Goal: Information Seeking & Learning: Learn about a topic

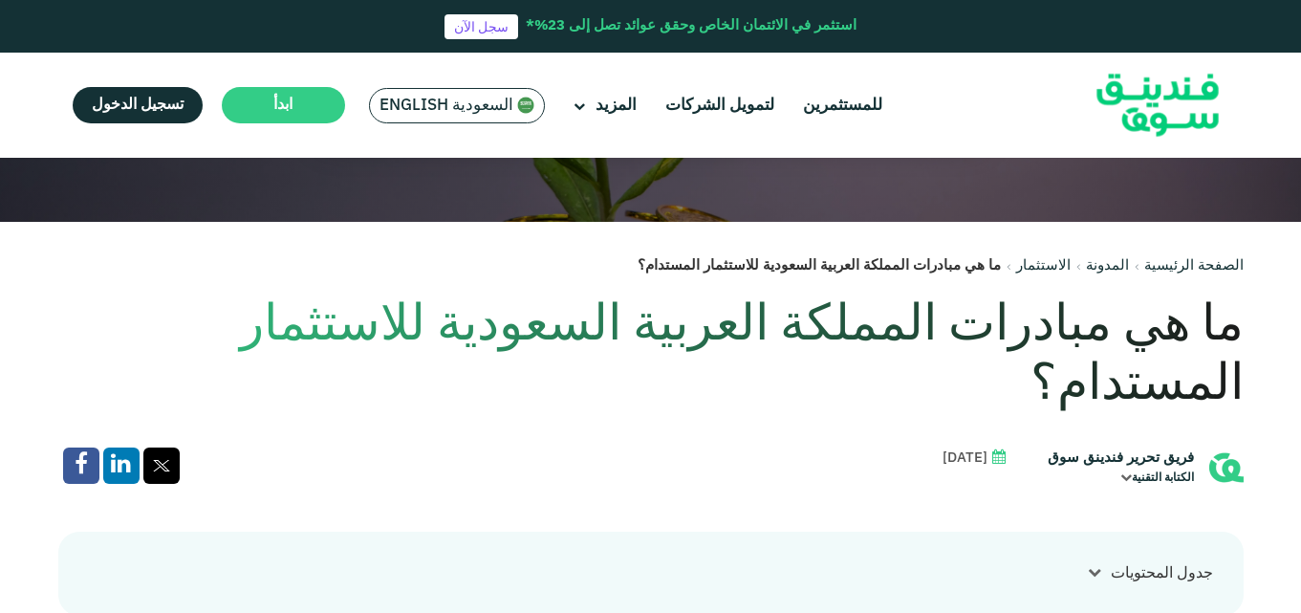
scroll to position [328, 0]
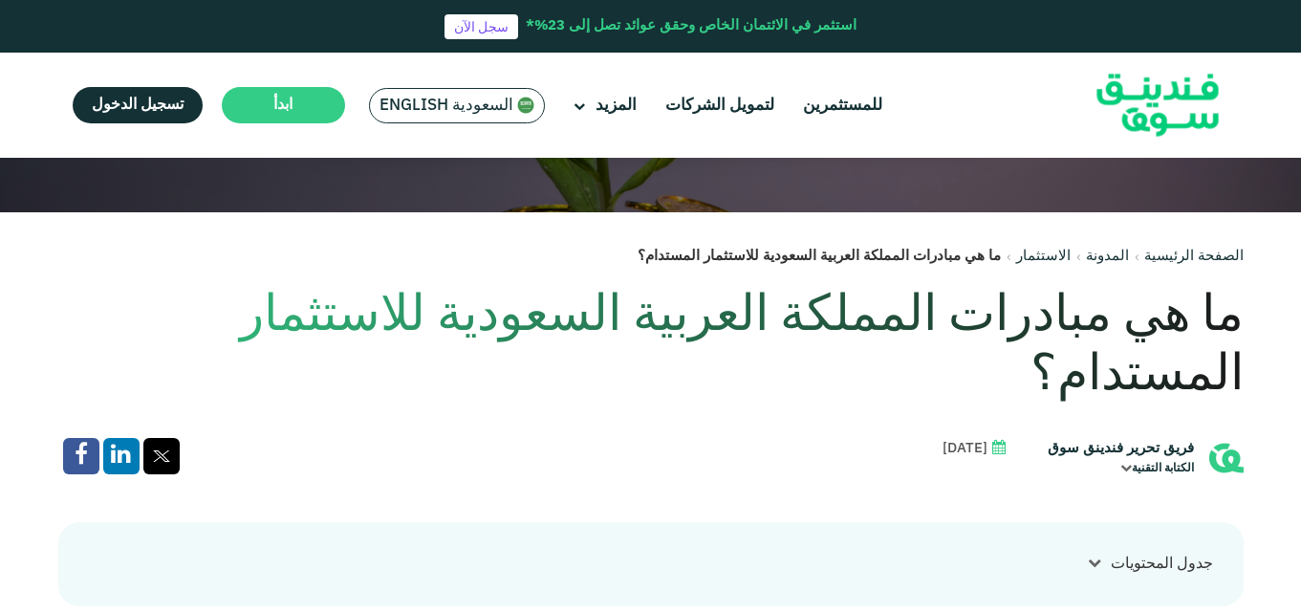
drag, startPoint x: 1266, startPoint y: 317, endPoint x: 163, endPoint y: 332, distance: 1102.4
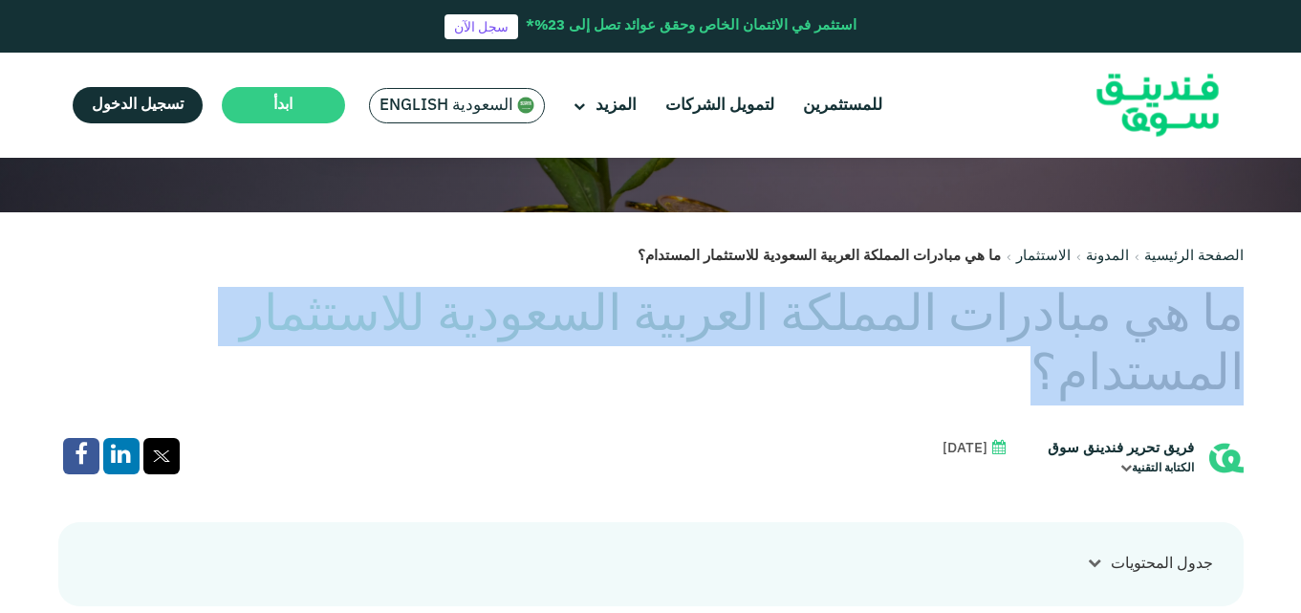
drag, startPoint x: 89, startPoint y: 333, endPoint x: 1257, endPoint y: 311, distance: 1168.5
copy h1 "ما هي مبادرات المملكة العربية السعودية للاستثمار المستدام؟"
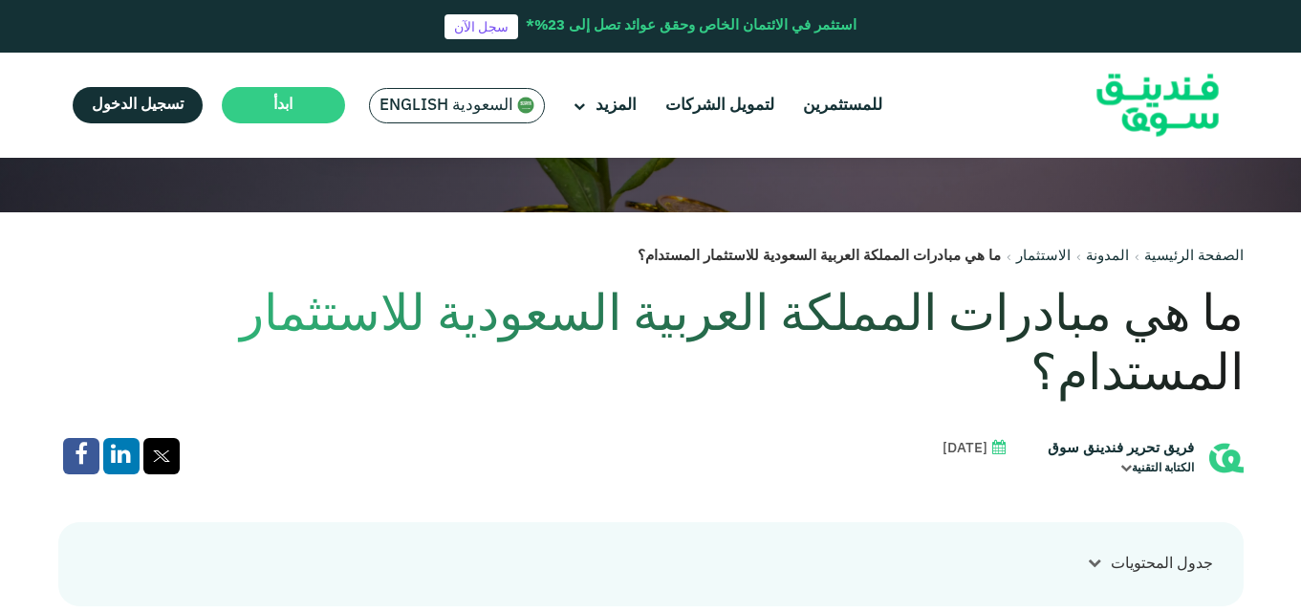
drag, startPoint x: 869, startPoint y: 581, endPoint x: 876, endPoint y: 589, distance: 10.2
copy span "،"
drag, startPoint x: 1124, startPoint y: 387, endPoint x: 1051, endPoint y: 391, distance: 73.7
click at [1051, 438] on div "فريق تحرير فندينق سوق الكتابة التقنية" at bounding box center [1137, 457] width 211 height 39
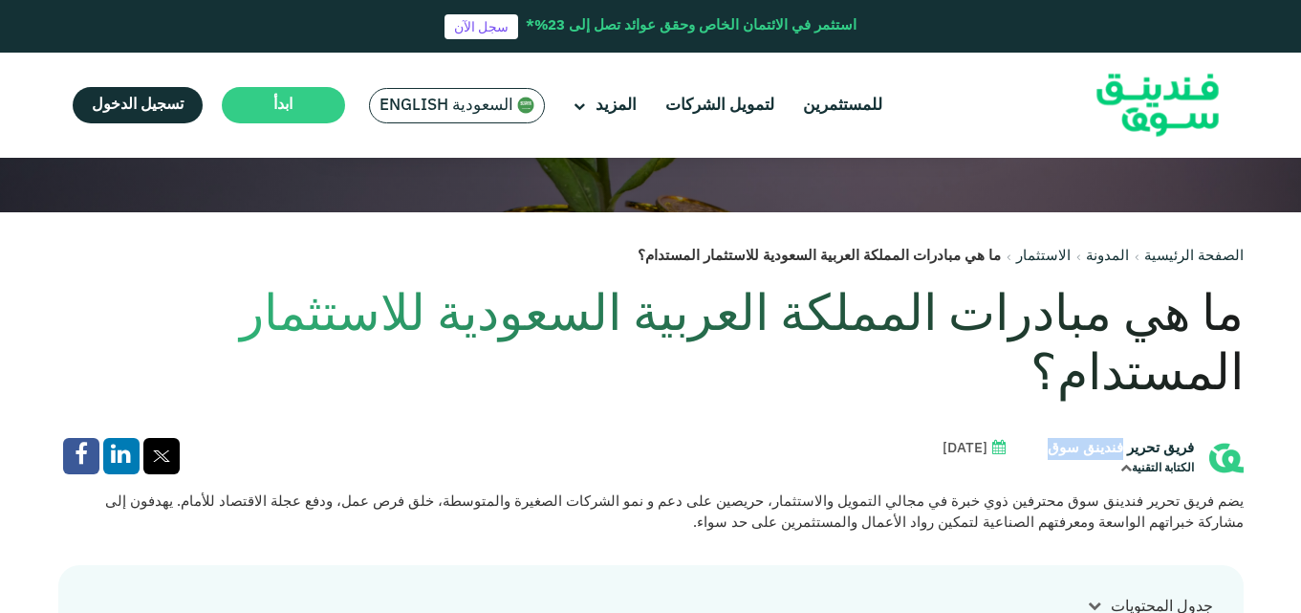
copy div "فندينق سوق"
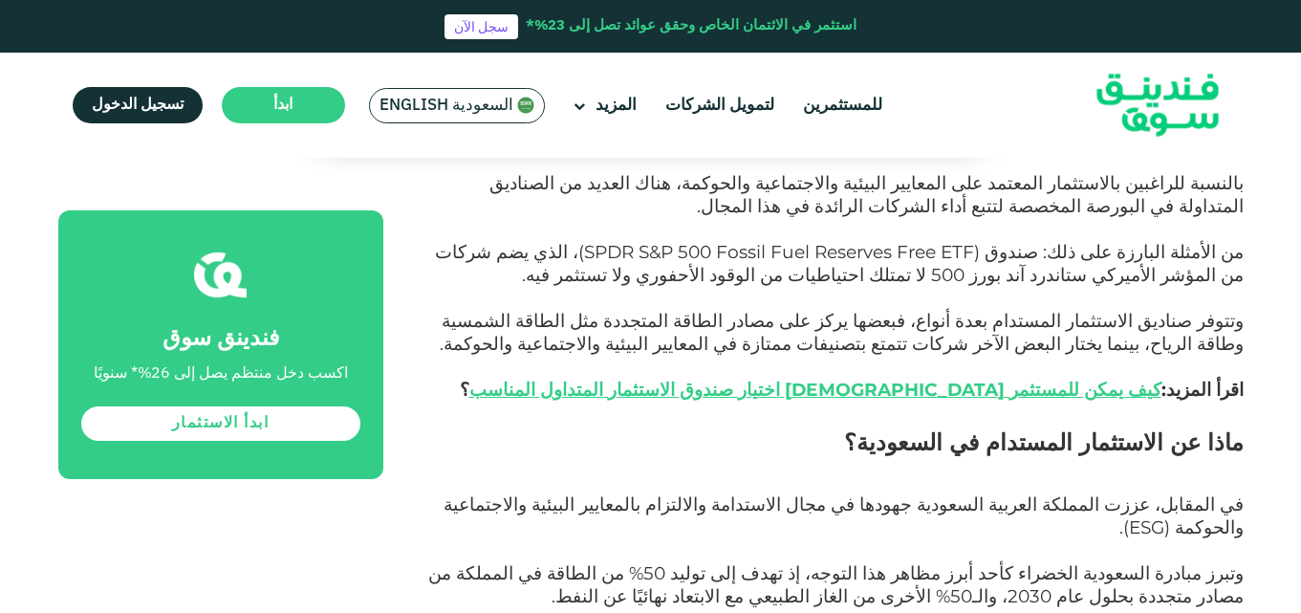
scroll to position [2241, 0]
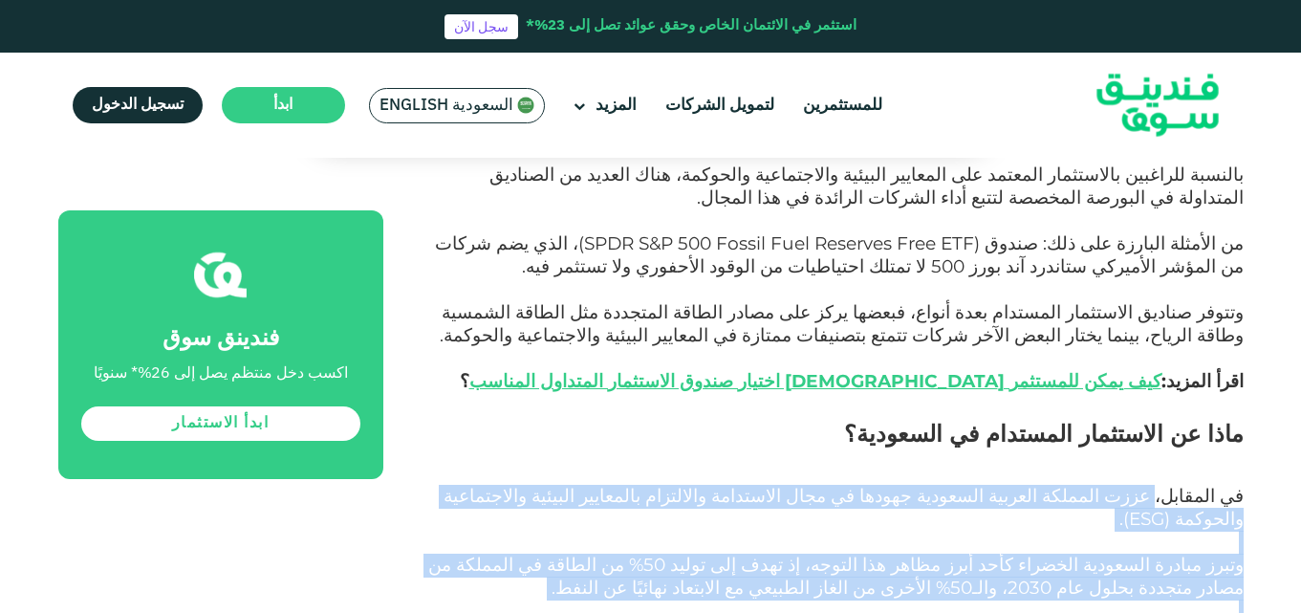
drag, startPoint x: 1179, startPoint y: 323, endPoint x: 917, endPoint y: 467, distance: 298.6
click at [917, 467] on div "شهد الاستثمار المستدام، أو ما يُعرف بالاستثمار المسؤول اجتماعيًا، نموًا متسارعً…" at bounding box center [834, 54] width 817 height 2579
copy div "عززت المملكة العربية السعودية جهودها في مجال الاستدامة والالتزام بالمعايير البي…"
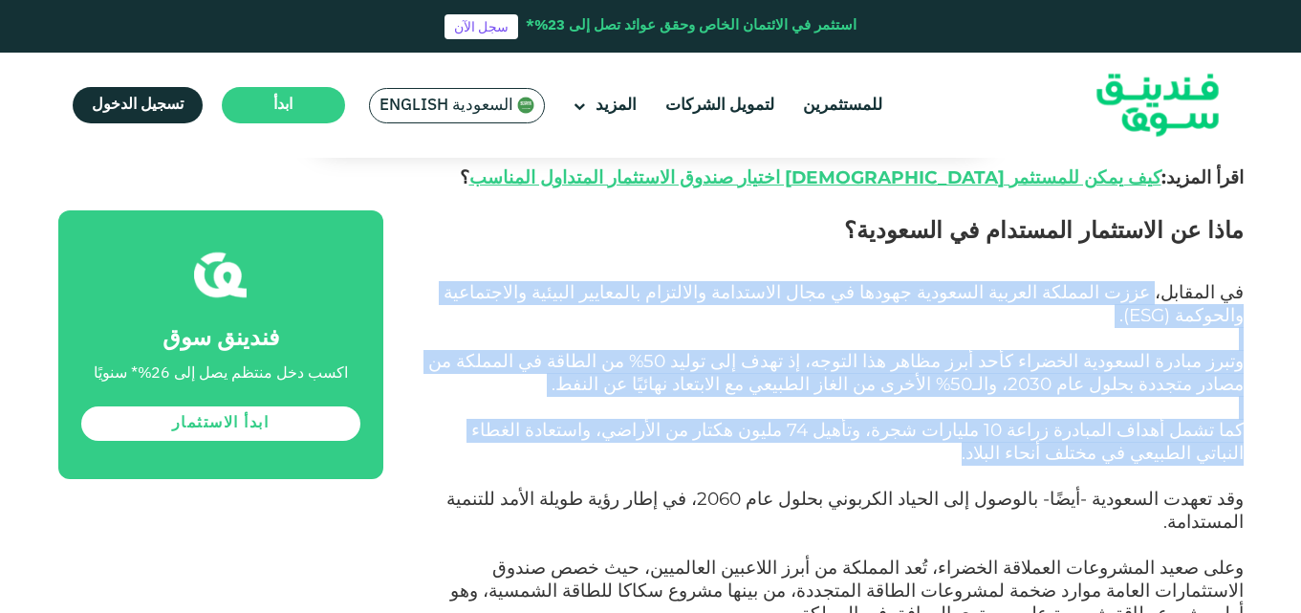
scroll to position [2461, 0]
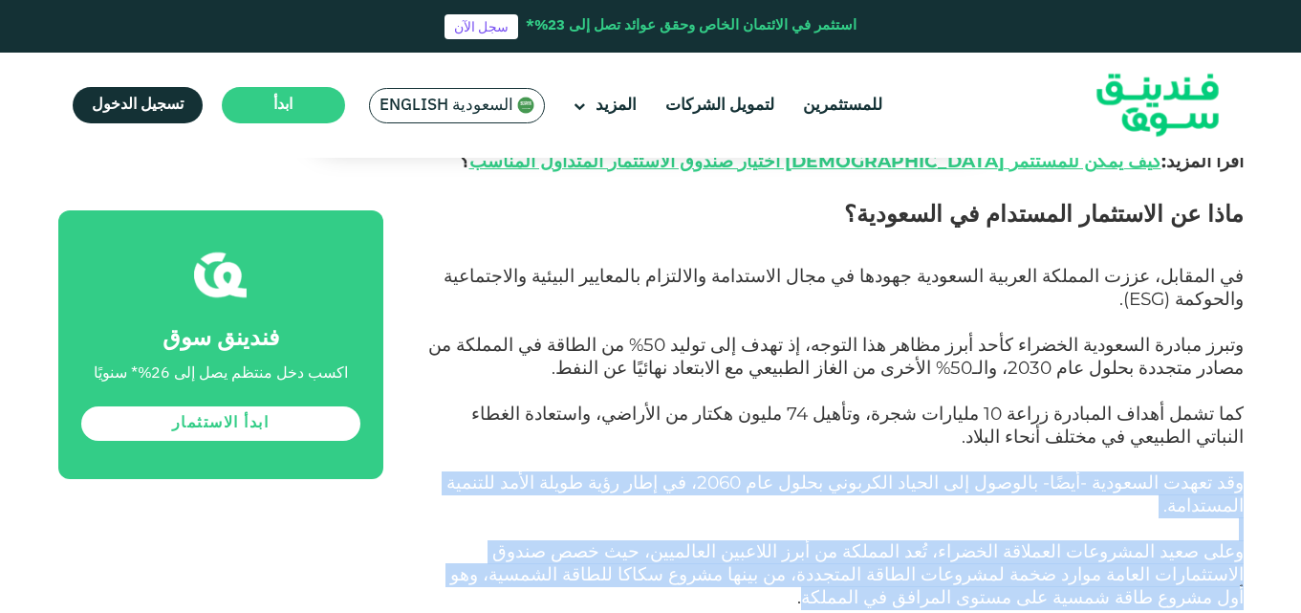
drag, startPoint x: 1255, startPoint y: 276, endPoint x: 504, endPoint y: 356, distance: 755.6
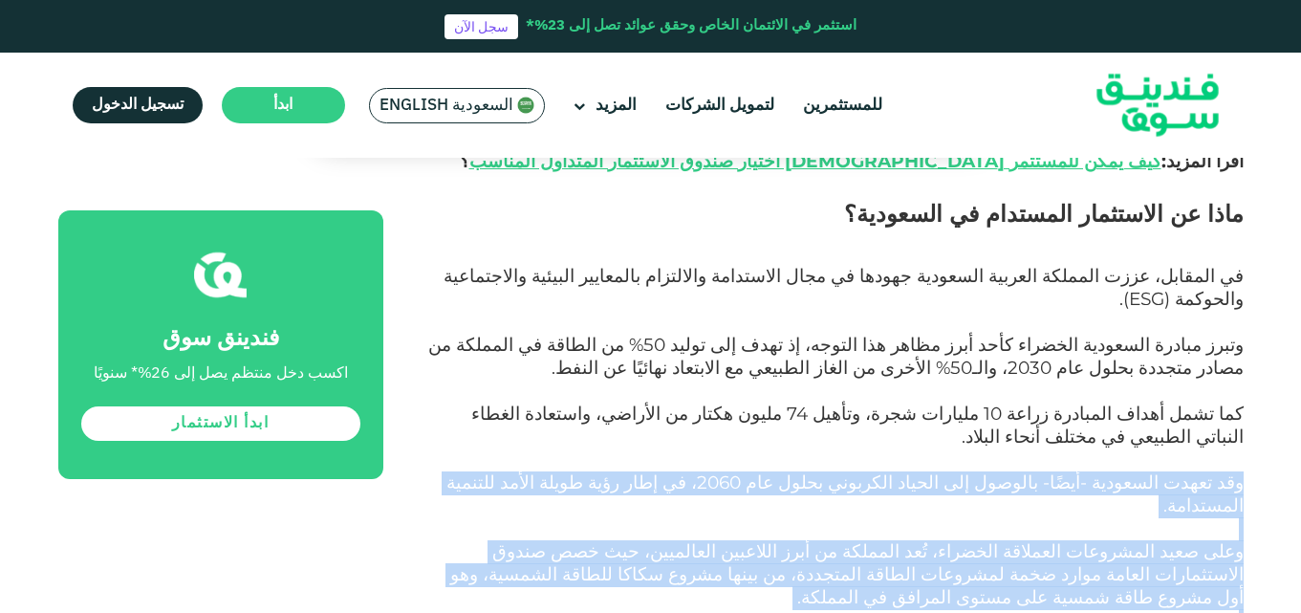
drag, startPoint x: 859, startPoint y: 489, endPoint x: 1246, endPoint y: 284, distance: 437.5
copy div "lor ipsum dolorsit -ameًc- adipisc eli seddoe temporin utlab etd 9294، ma aliq …"
